Goal: Task Accomplishment & Management: Manage account settings

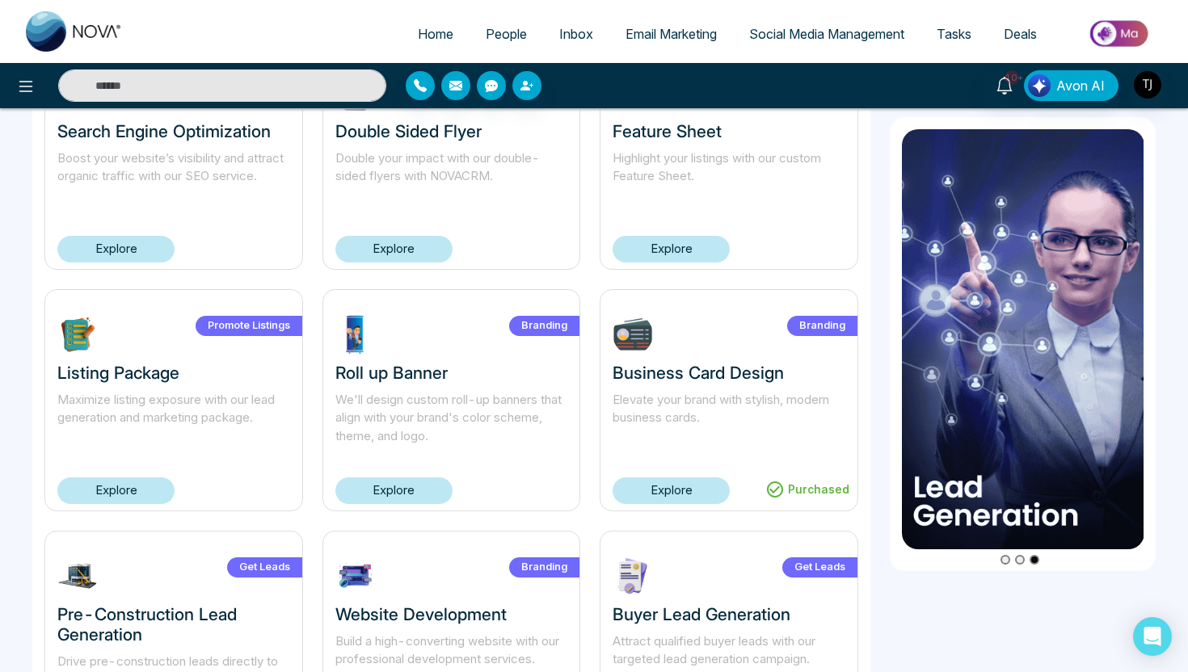
scroll to position [422, 0]
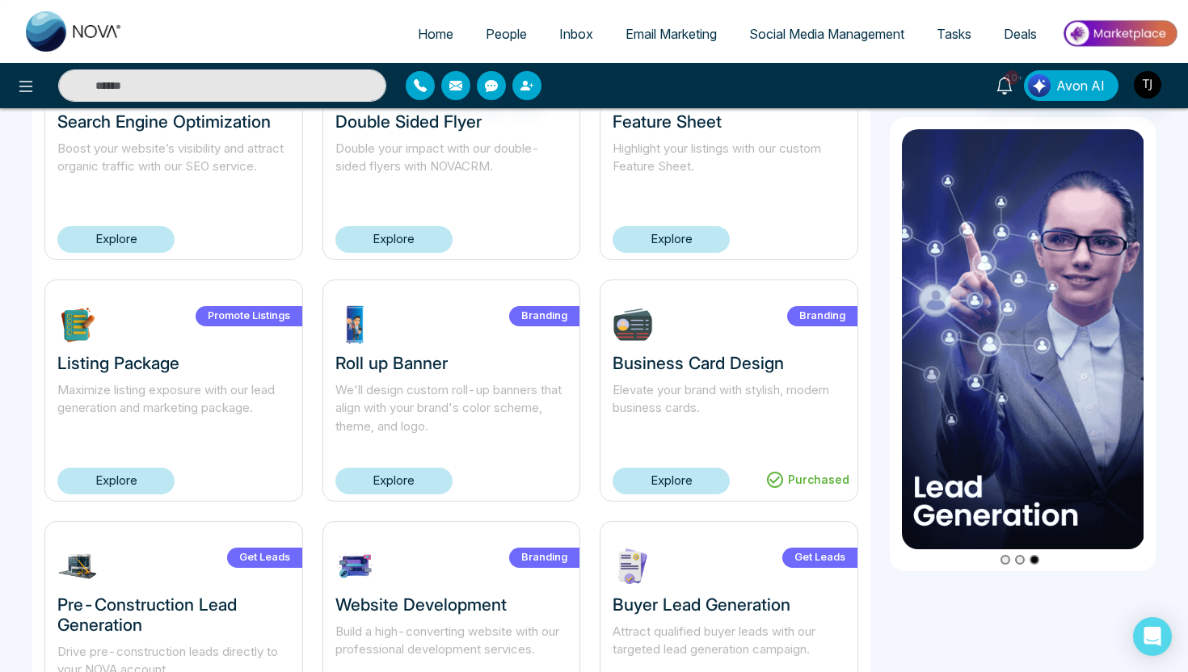
click at [701, 473] on link "Explore" at bounding box center [671, 481] width 117 height 27
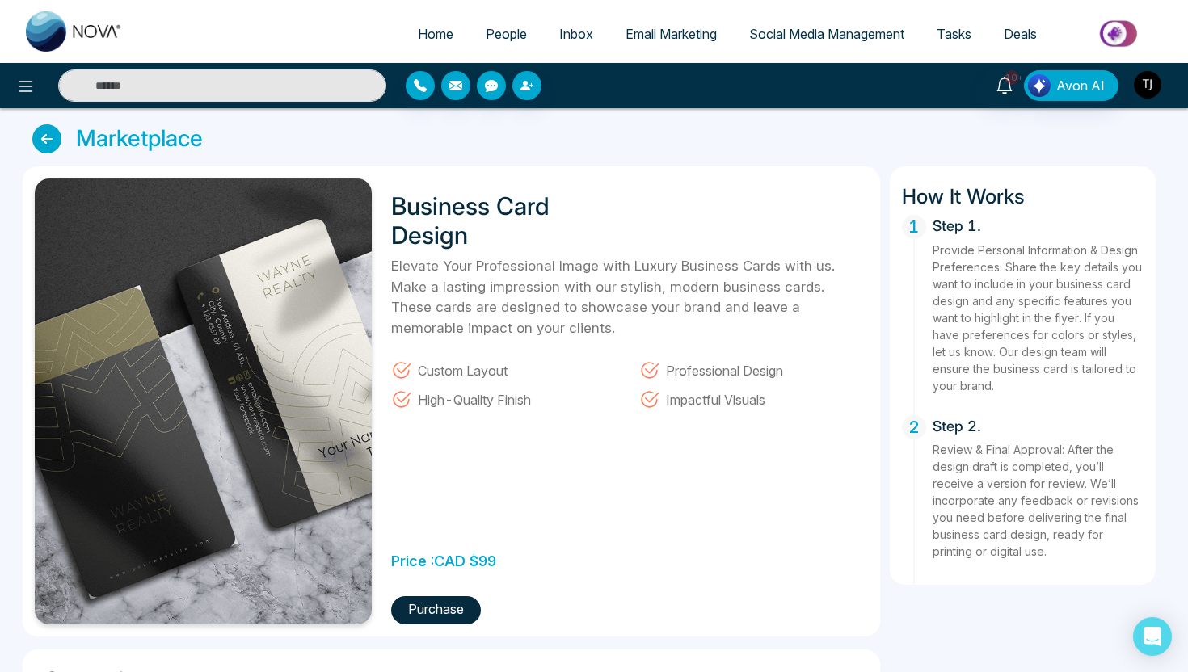
click at [1144, 82] on img "button" at bounding box center [1147, 84] width 27 height 27
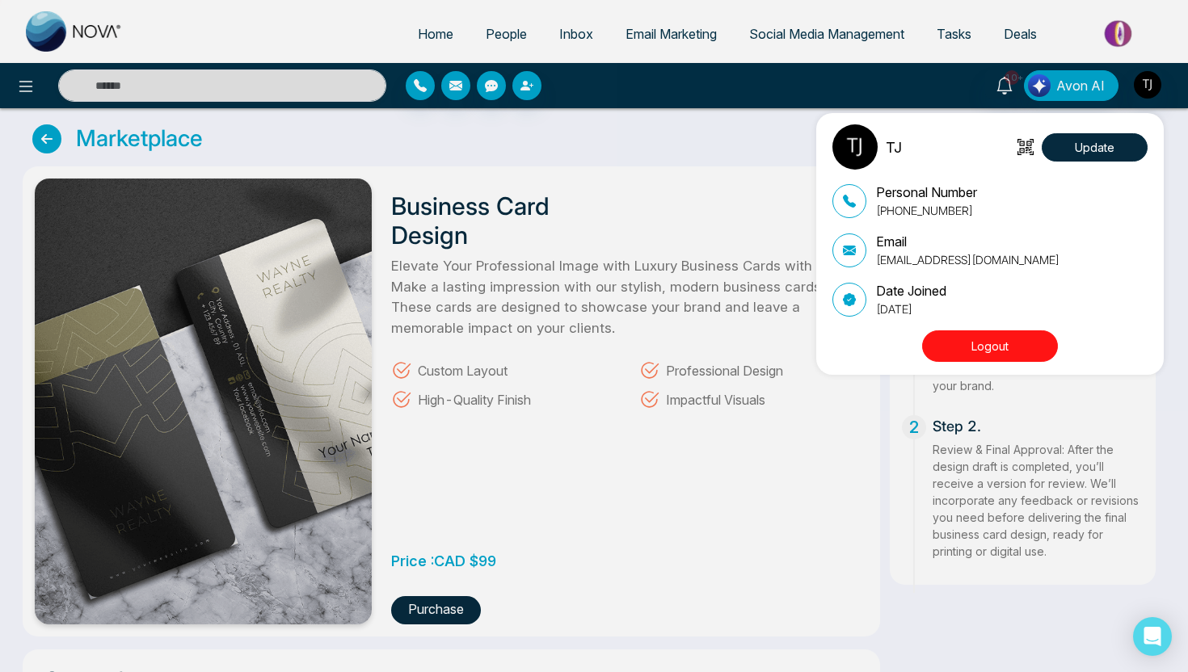
click at [962, 337] on button "Logout" at bounding box center [990, 347] width 136 height 32
